Goal: Browse casually

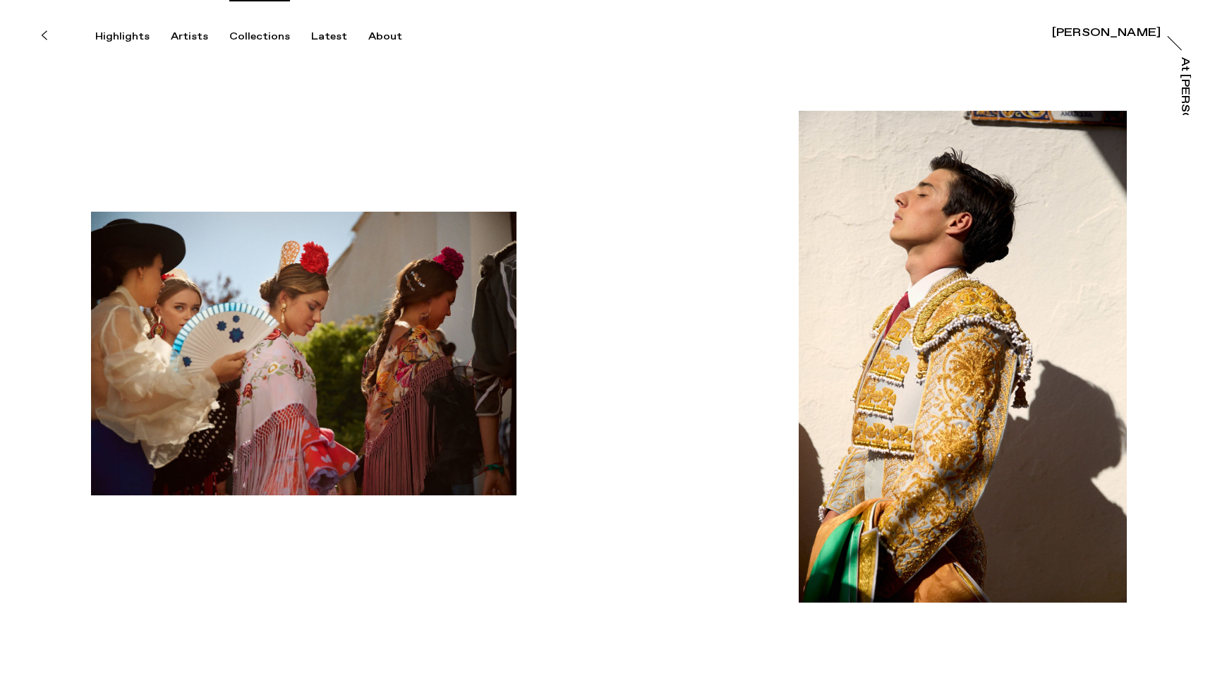
click at [258, 34] on div "Collections" at bounding box center [259, 36] width 61 height 13
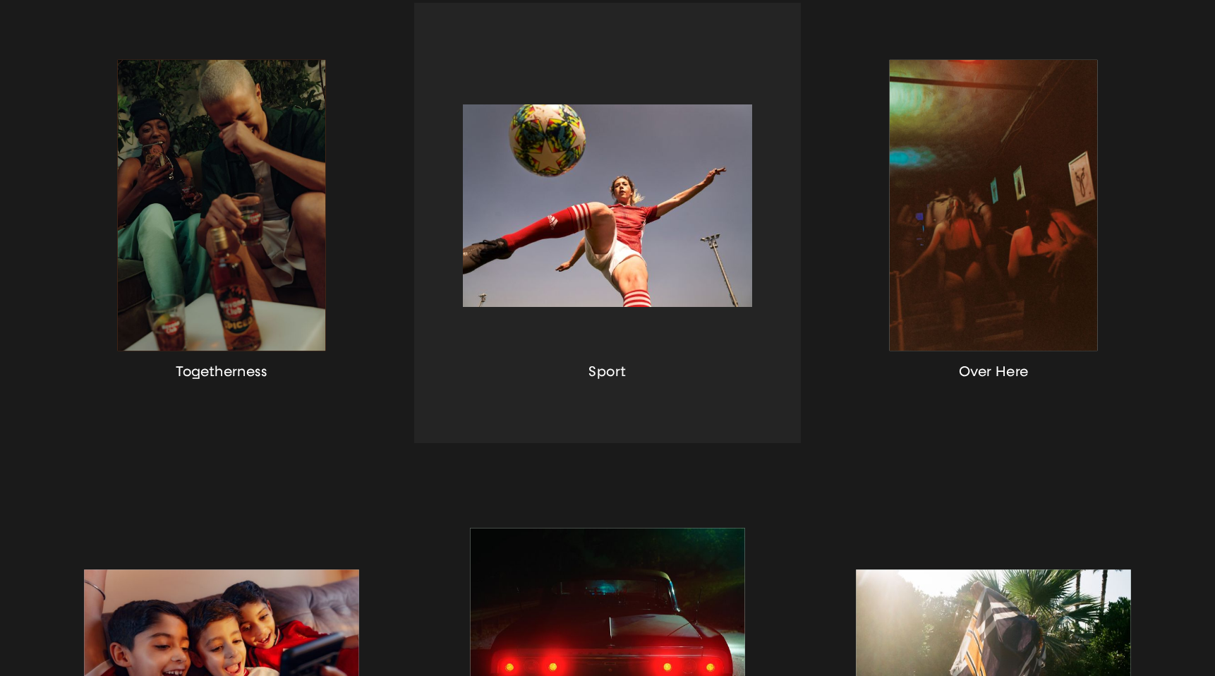
scroll to position [441, 0]
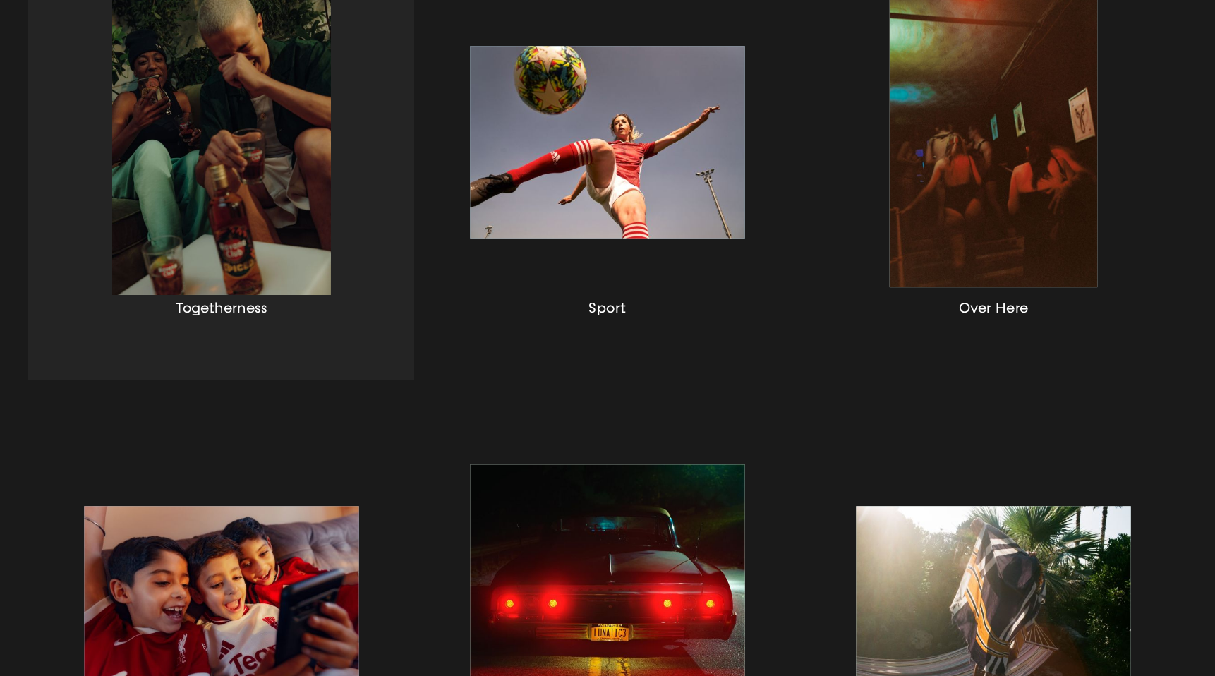
click at [227, 131] on div "button" at bounding box center [221, 159] width 386 height 440
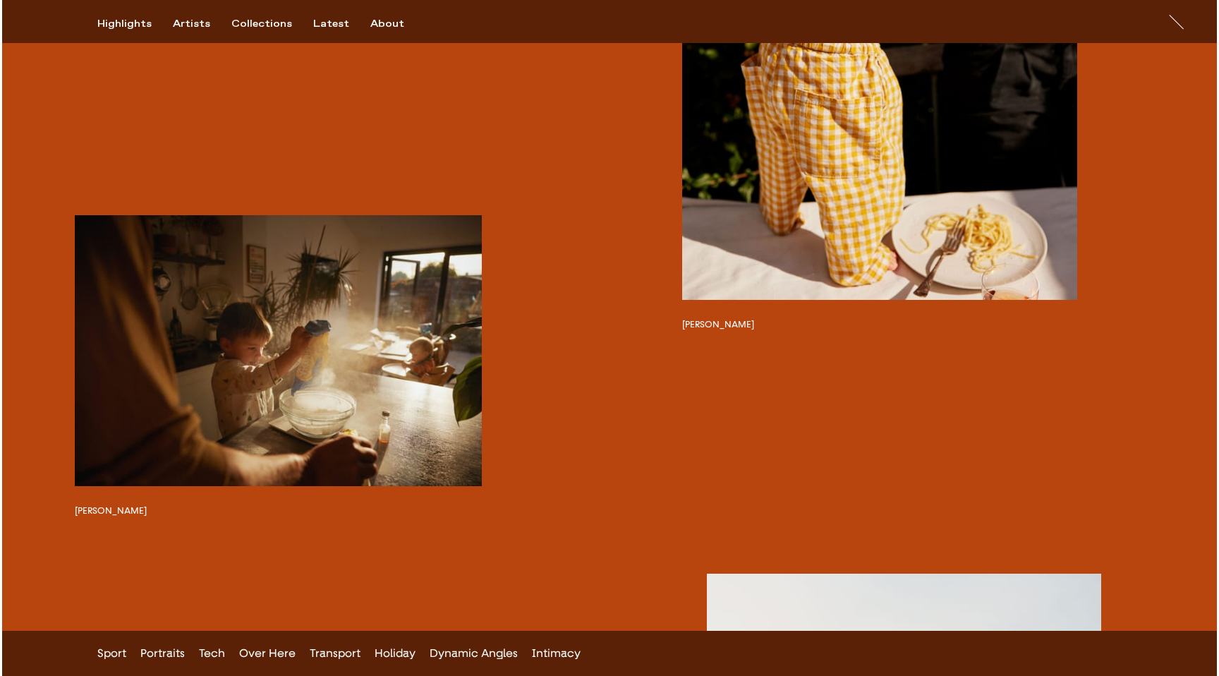
scroll to position [3894, 0]
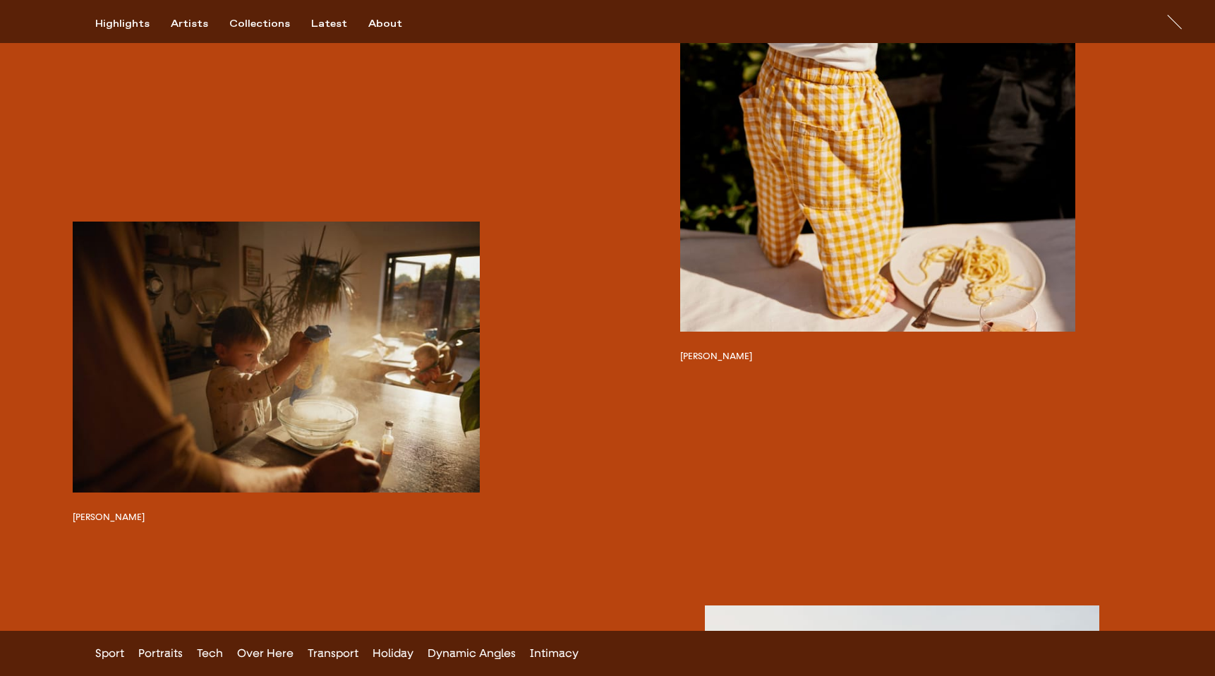
click at [337, 387] on button "button" at bounding box center [276, 358] width 407 height 272
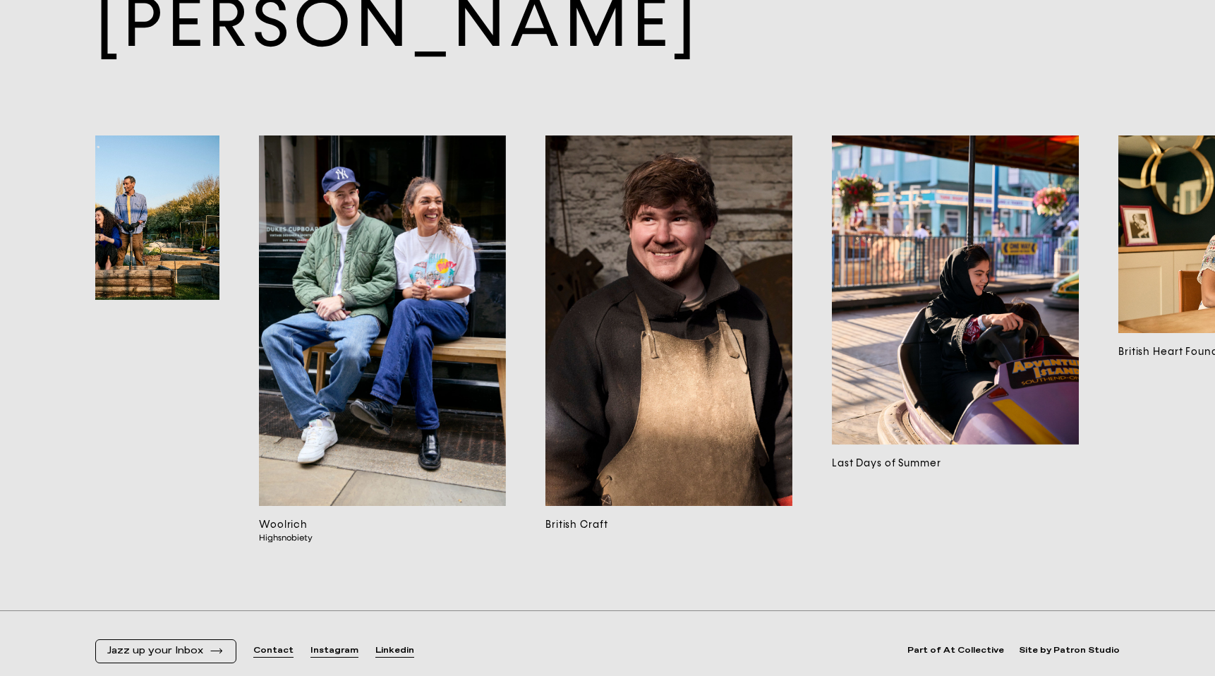
scroll to position [0, 4421]
